Goal: Information Seeking & Learning: Learn about a topic

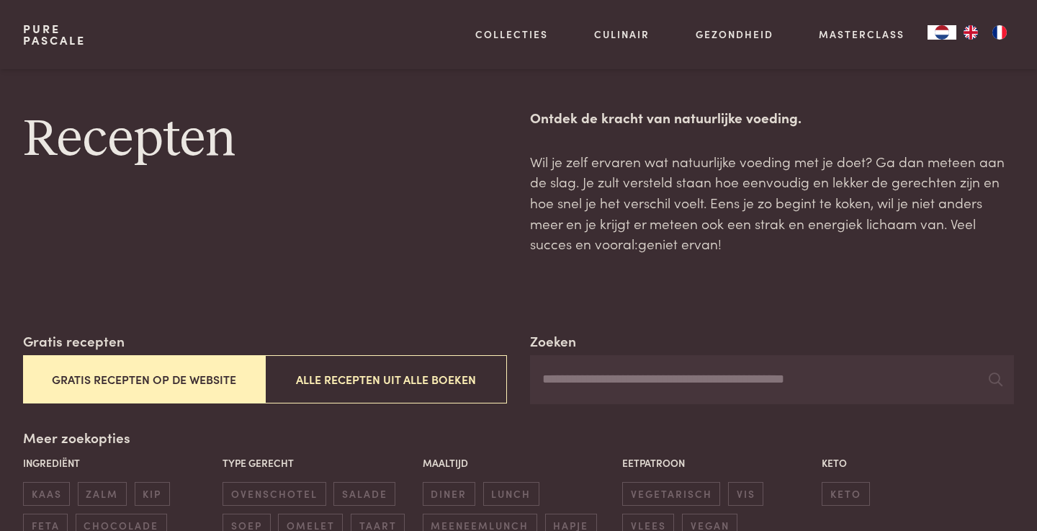
scroll to position [89, 0]
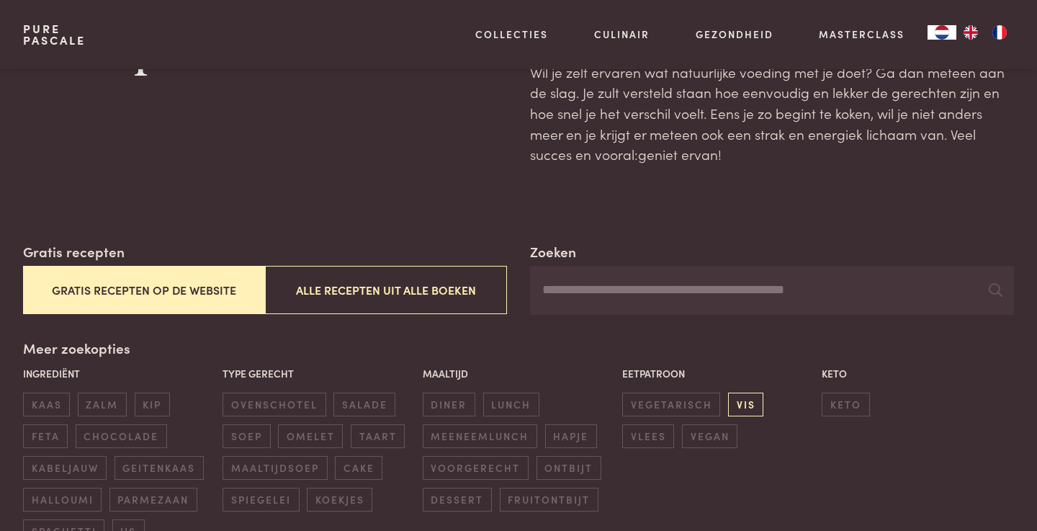
click at [742, 403] on span "vis" at bounding box center [745, 405] width 35 height 24
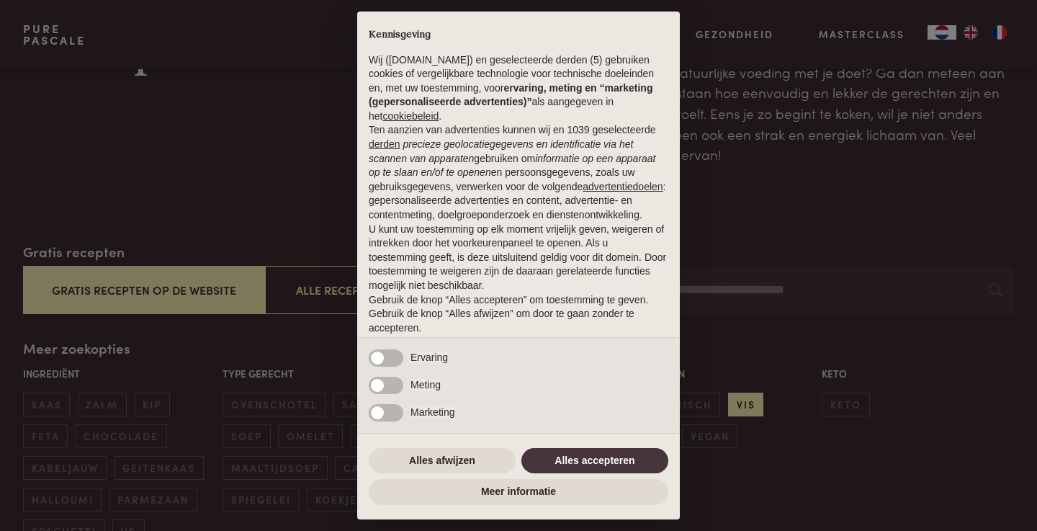
scroll to position [328, 0]
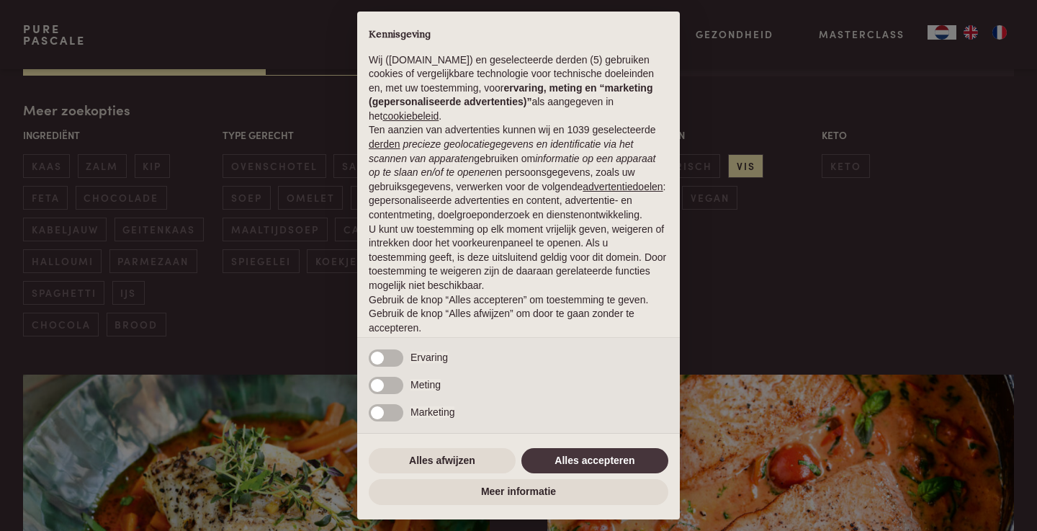
click at [588, 448] on div "Alles afwijzen Alles accepteren" at bounding box center [519, 461] width 300 height 32
click at [589, 457] on button "Alles accepteren" at bounding box center [595, 461] width 147 height 26
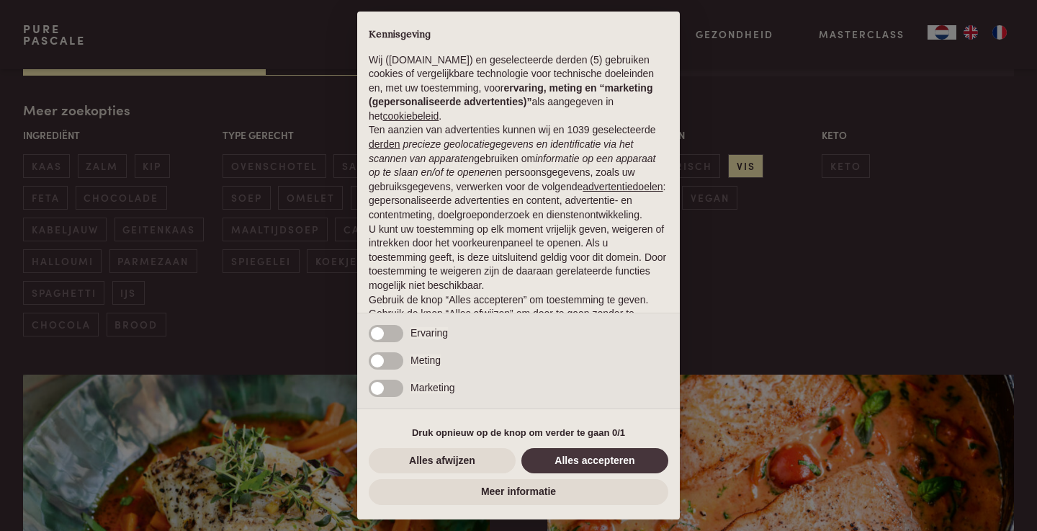
scroll to position [38, 0]
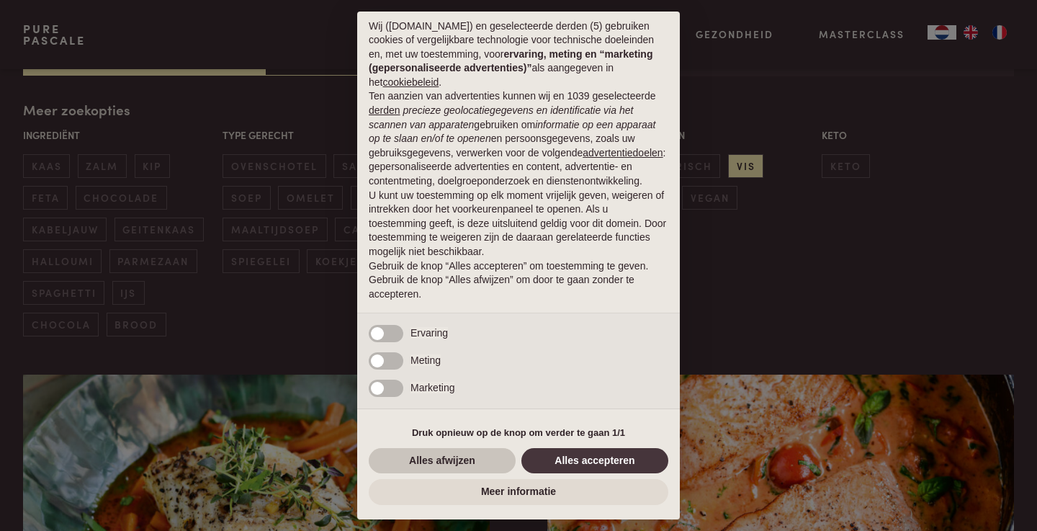
click at [453, 460] on button "Alles afwijzen" at bounding box center [442, 461] width 147 height 26
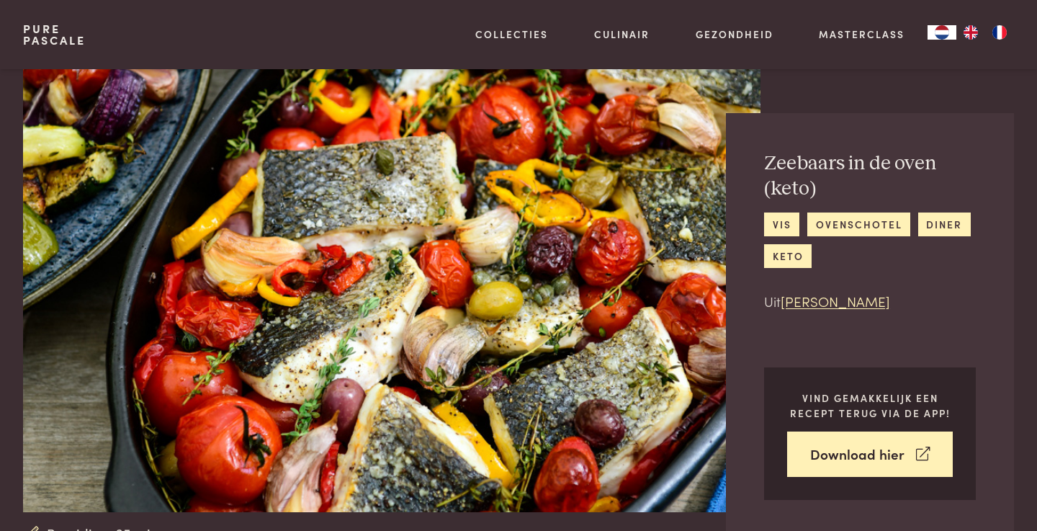
scroll to position [771, 0]
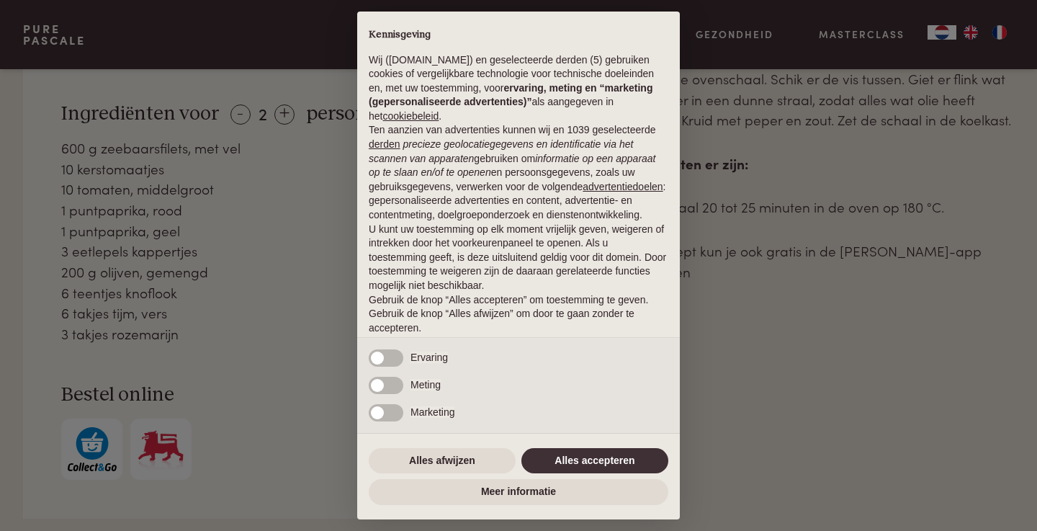
click at [599, 460] on button "Alles accepteren" at bounding box center [595, 461] width 147 height 26
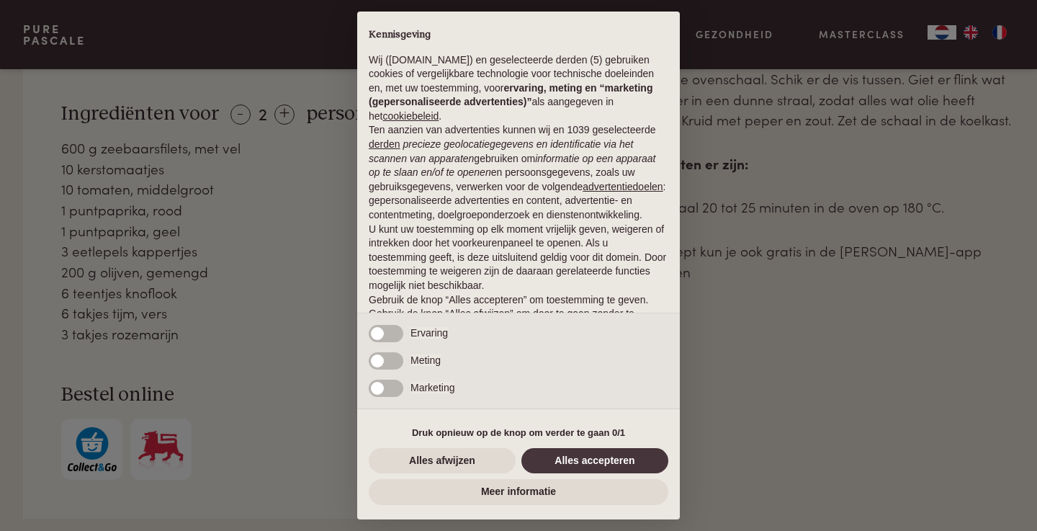
click at [465, 445] on div "× Kennisgeving Wij ([DOMAIN_NAME]) en geselecteerde derden (5) gebruiken cookie…" at bounding box center [518, 266] width 323 height 508
click at [477, 462] on button "Alles afwijzen" at bounding box center [442, 461] width 147 height 26
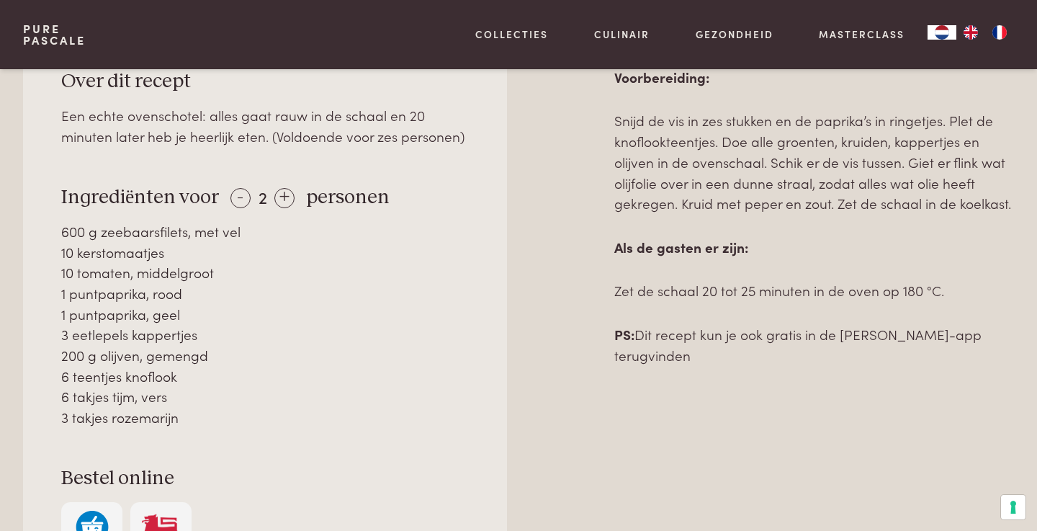
scroll to position [687, 0]
click at [477, 462] on div "Over dit recept Een echte ovenschotel: alles gaat rauw in de schaal en 20 minut…" at bounding box center [265, 315] width 484 height 571
